Goal: Task Accomplishment & Management: Manage account settings

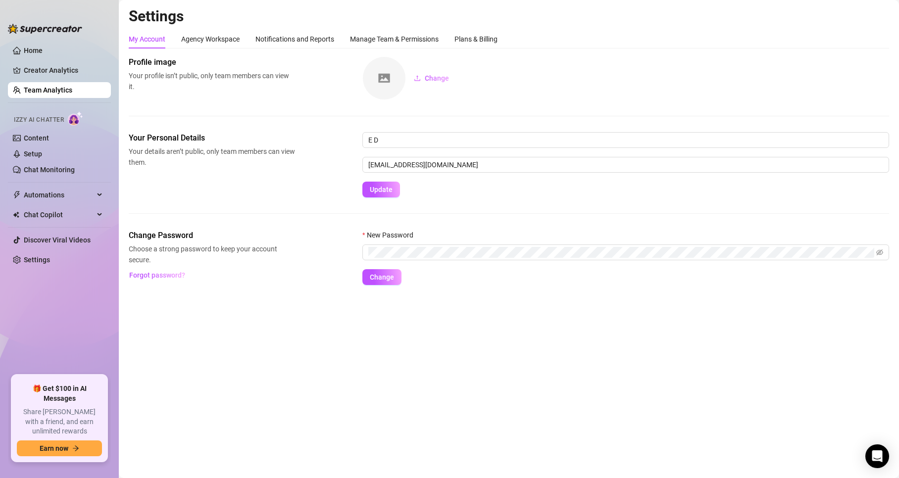
drag, startPoint x: 255, startPoint y: 37, endPoint x: 251, endPoint y: 41, distance: 5.6
click at [251, 41] on div "My Account Agency Workspace Notifications and Reports Manage Team & Permissions…" at bounding box center [313, 39] width 369 height 19
click at [215, 39] on div "Agency Workspace" at bounding box center [210, 39] width 58 height 11
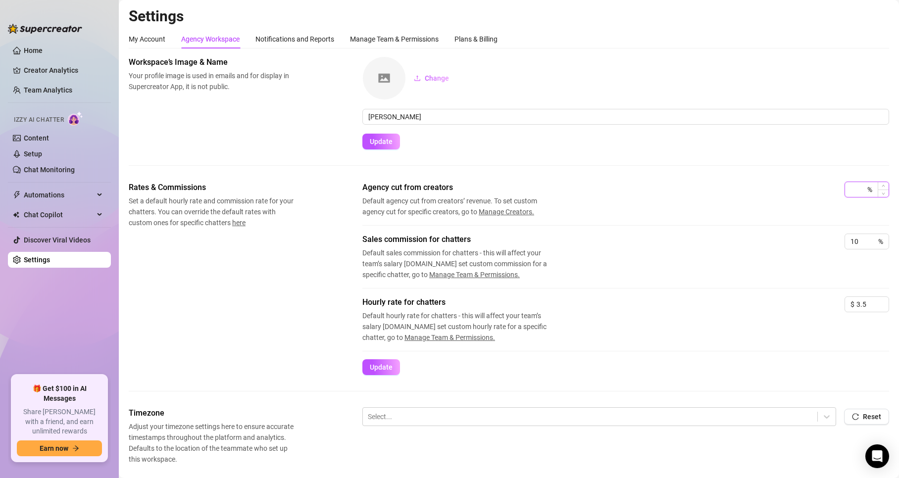
click at [856, 184] on input at bounding box center [857, 189] width 15 height 15
type input "100"
click at [708, 178] on div "Workspace’s Image & Name Your profile image is used in emails and for display i…" at bounding box center [509, 118] width 760 height 125
click at [291, 40] on div "Notifications and Reports" at bounding box center [294, 39] width 79 height 11
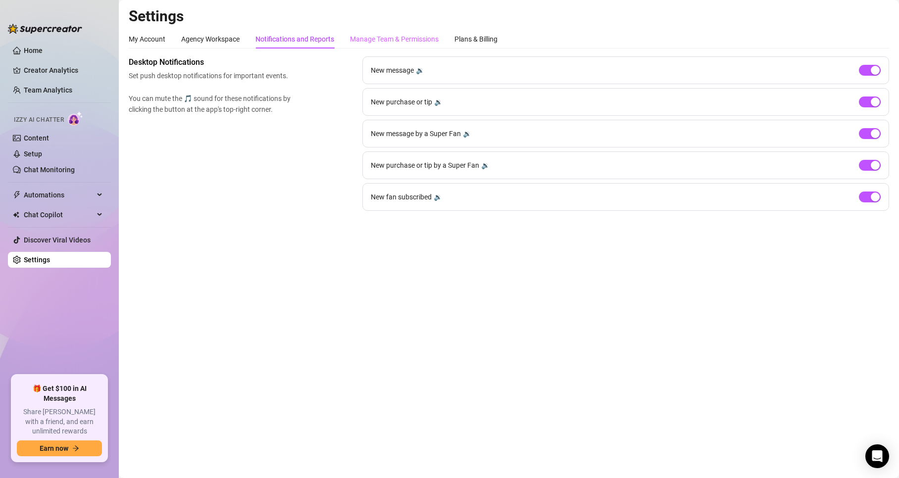
click at [370, 32] on div "Manage Team & Permissions" at bounding box center [394, 39] width 89 height 19
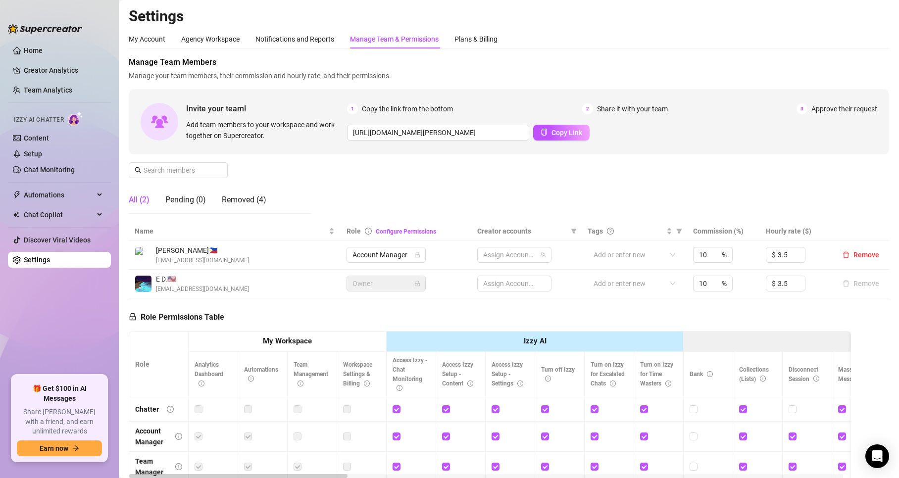
click at [391, 39] on div "Manage Team & Permissions" at bounding box center [394, 39] width 89 height 11
click at [160, 39] on div "My Account" at bounding box center [147, 39] width 37 height 11
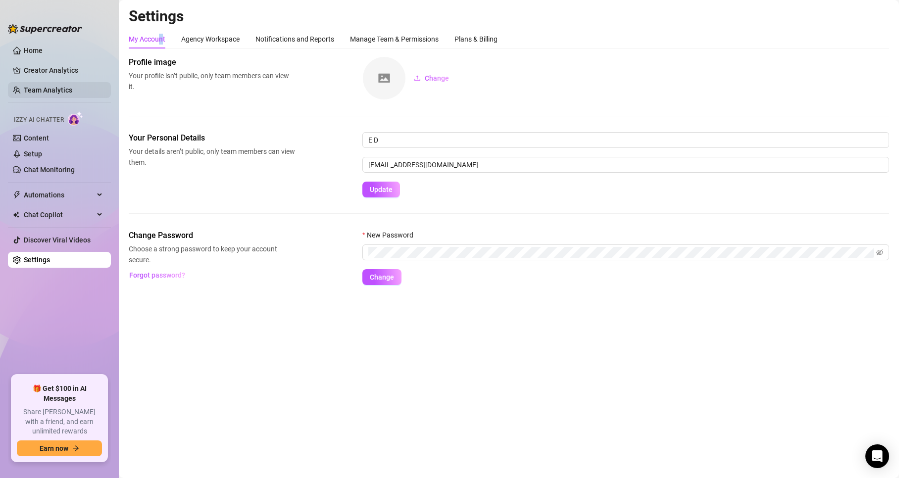
click at [61, 86] on link "Team Analytics" at bounding box center [48, 90] width 48 height 8
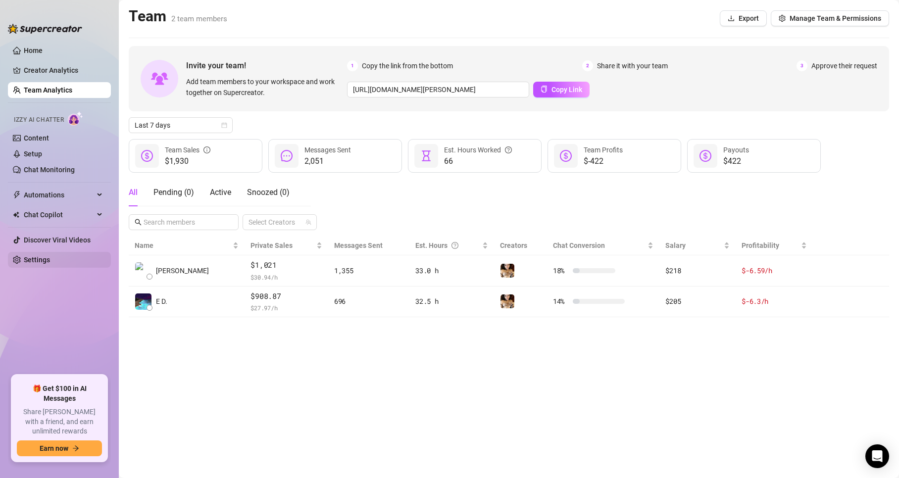
click at [50, 256] on link "Settings" at bounding box center [37, 260] width 26 height 8
